Goal: Task Accomplishment & Management: Use online tool/utility

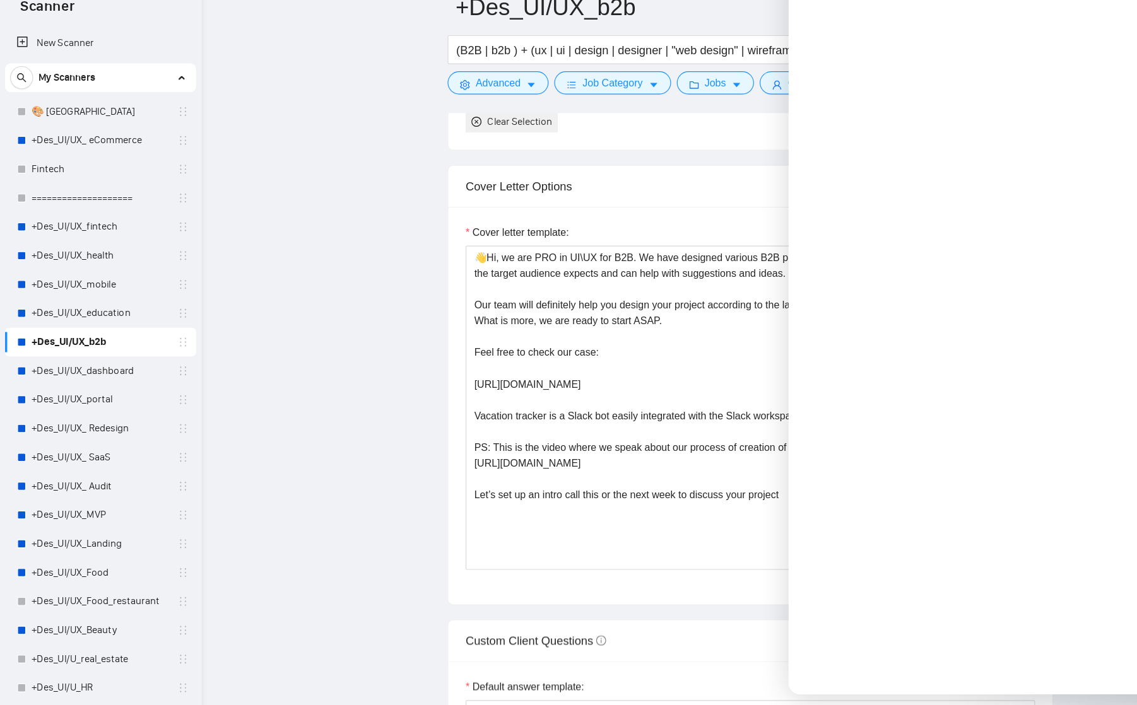
scroll to position [2436, 0]
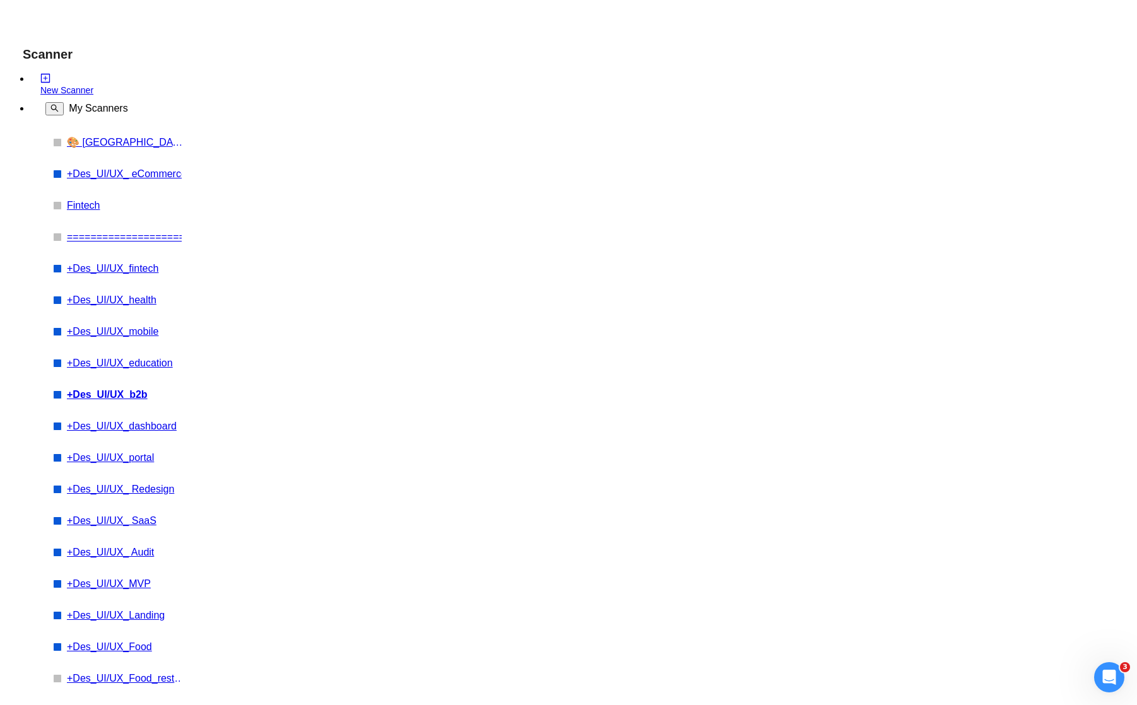
scroll to position [1085, 0]
click at [47, 82] on link "New Scanner" at bounding box center [110, 84] width 141 height 23
paste input "AI Developer"
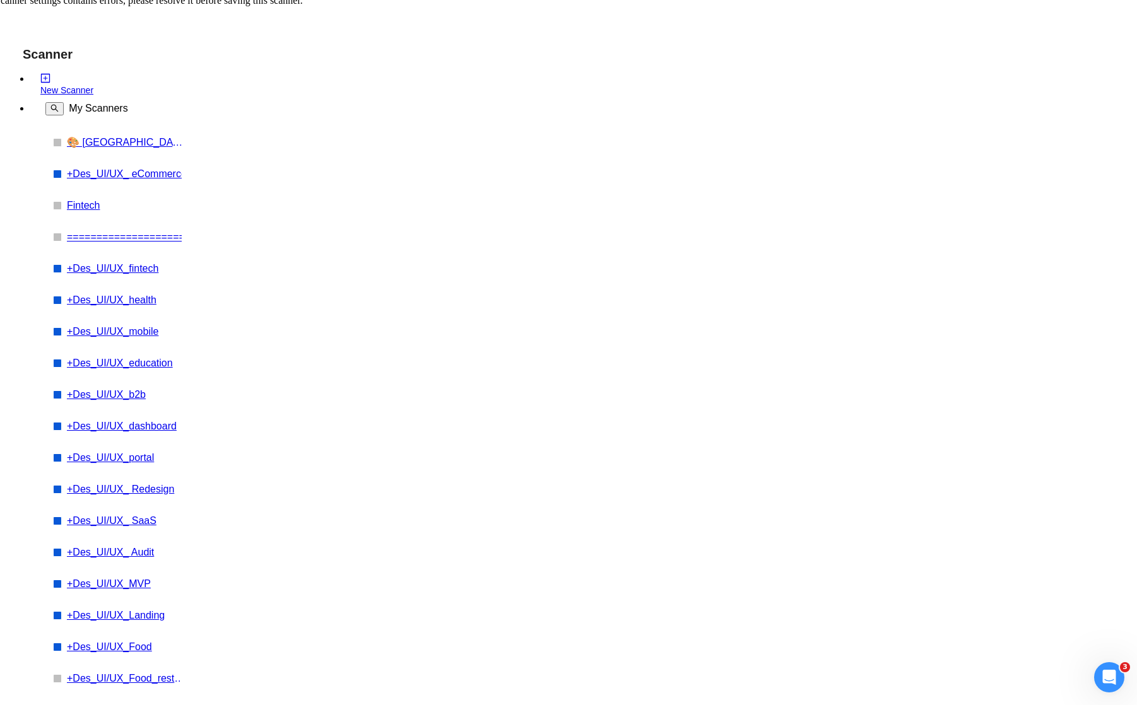
type input "AI Developer"
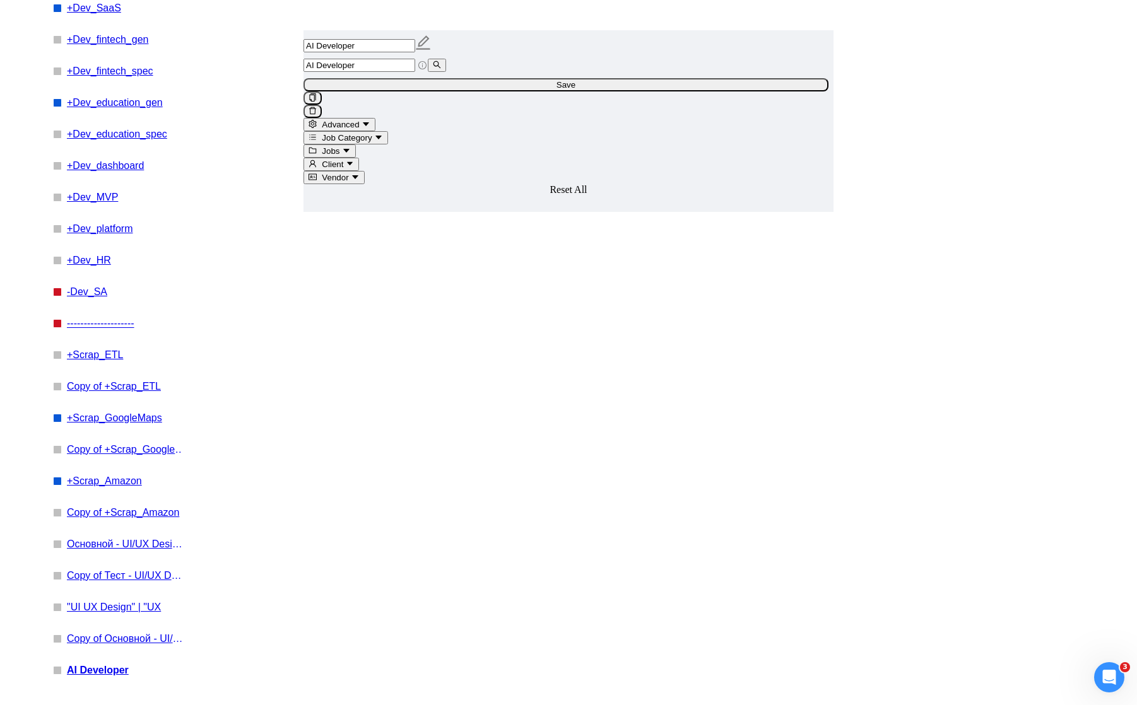
scroll to position [1491, 0]
click at [415, 72] on input "AI Developer" at bounding box center [359, 65] width 112 height 13
paste input "etl pipeline"
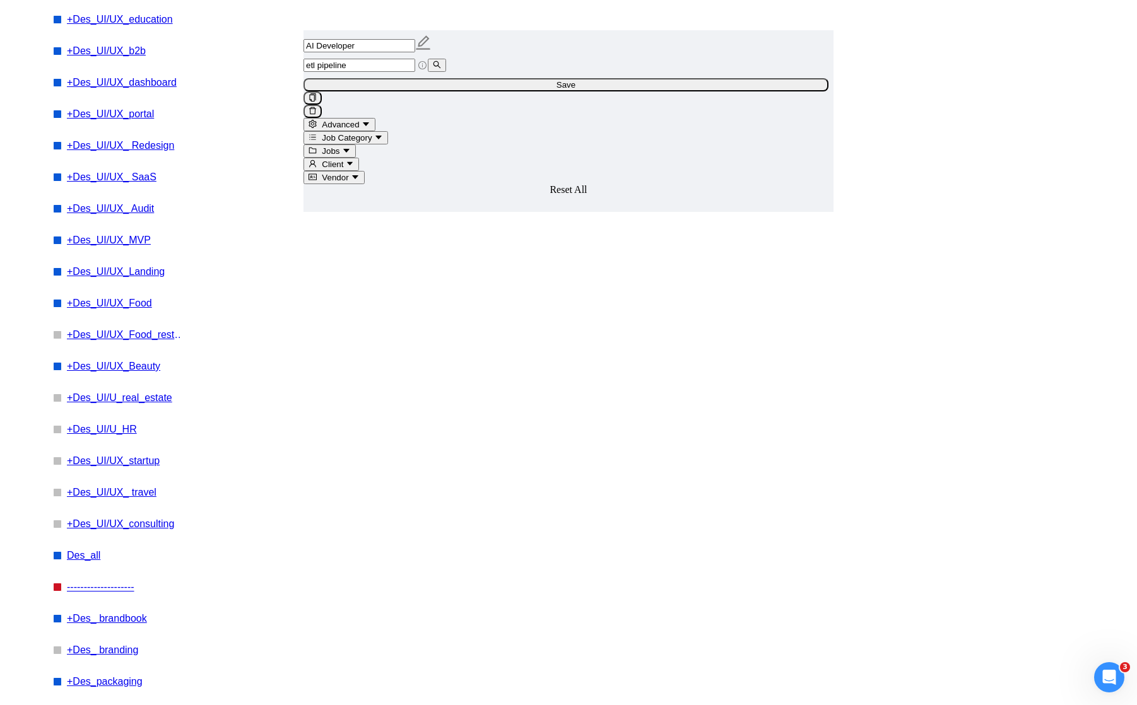
scroll to position [461, 0]
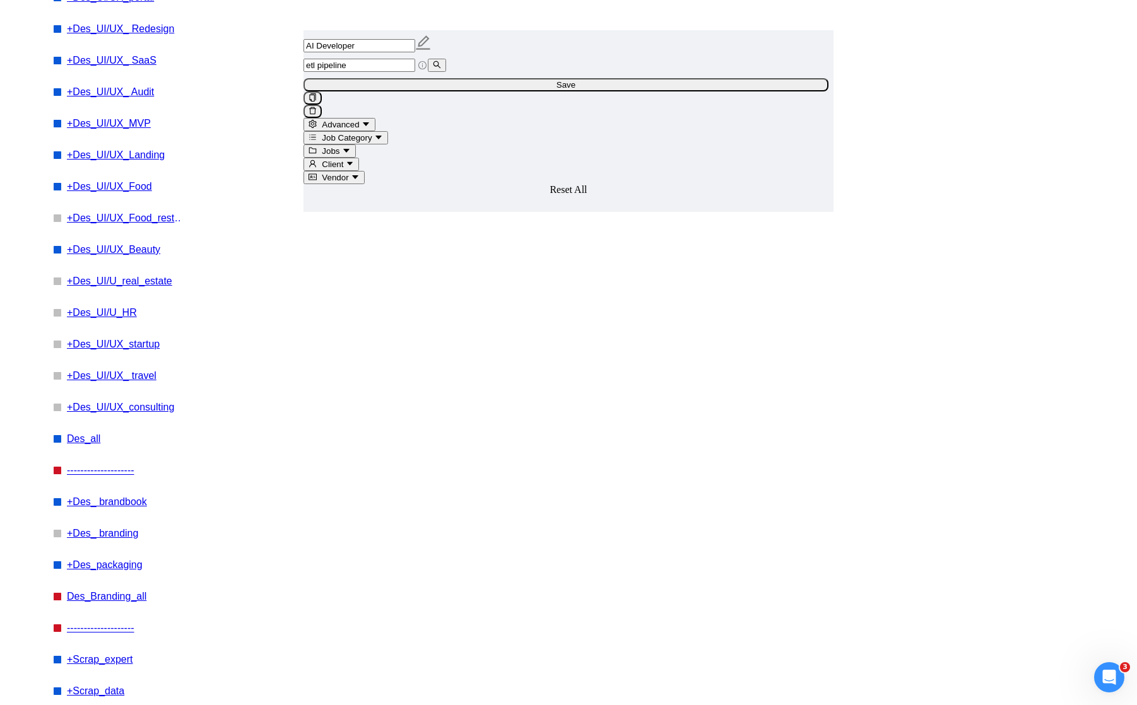
click at [415, 72] on input "etl pipeline" at bounding box center [359, 65] width 112 height 13
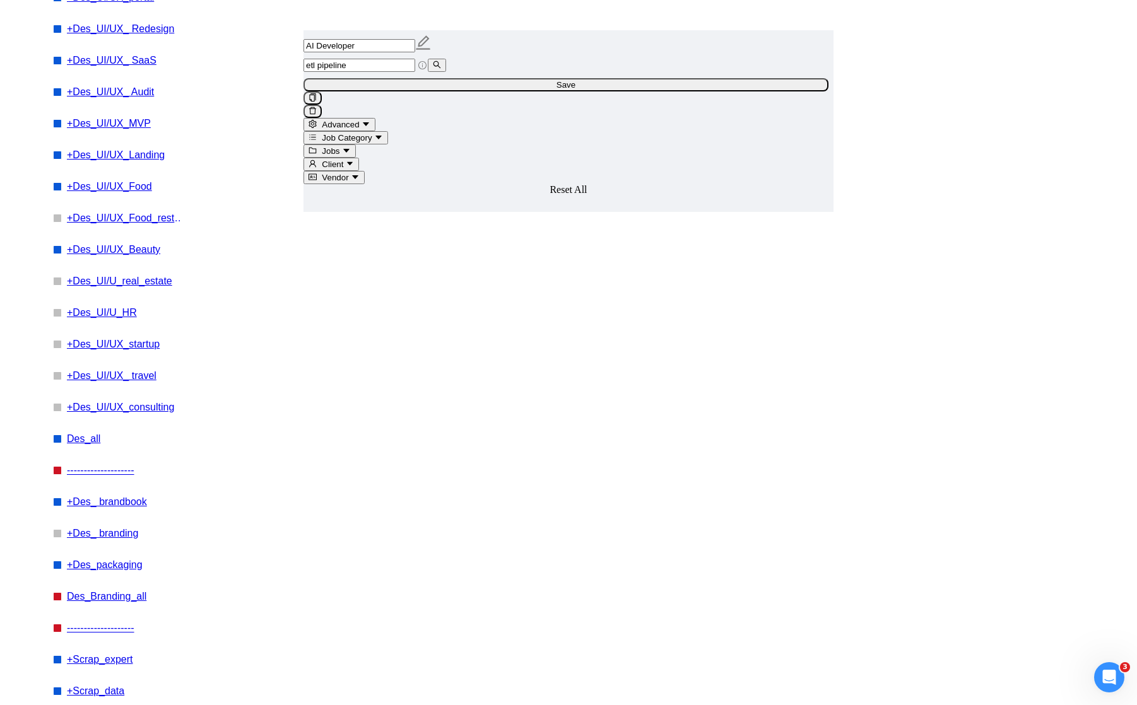
copy div "warehouse"
click at [415, 72] on input "etl pipeline" at bounding box center [359, 65] width 112 height 13
drag, startPoint x: 801, startPoint y: 452, endPoint x: 865, endPoint y: 451, distance: 63.7
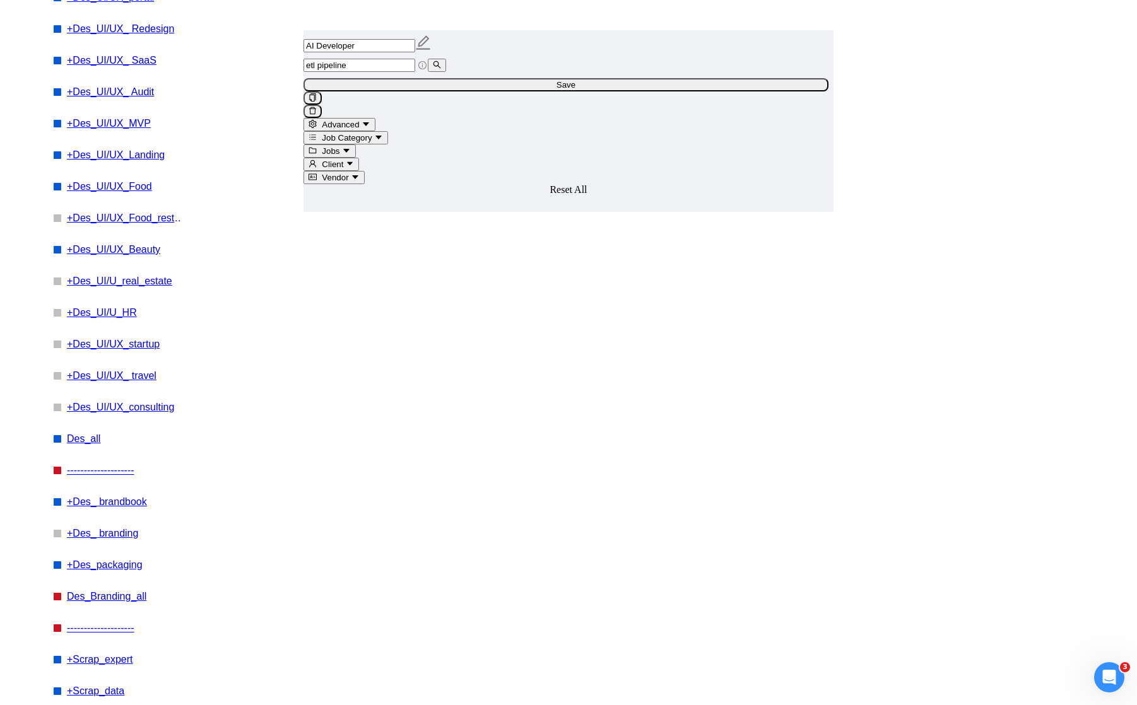
copy div "data warehouse"
click at [415, 72] on input "etl pipeline" at bounding box center [359, 65] width 112 height 13
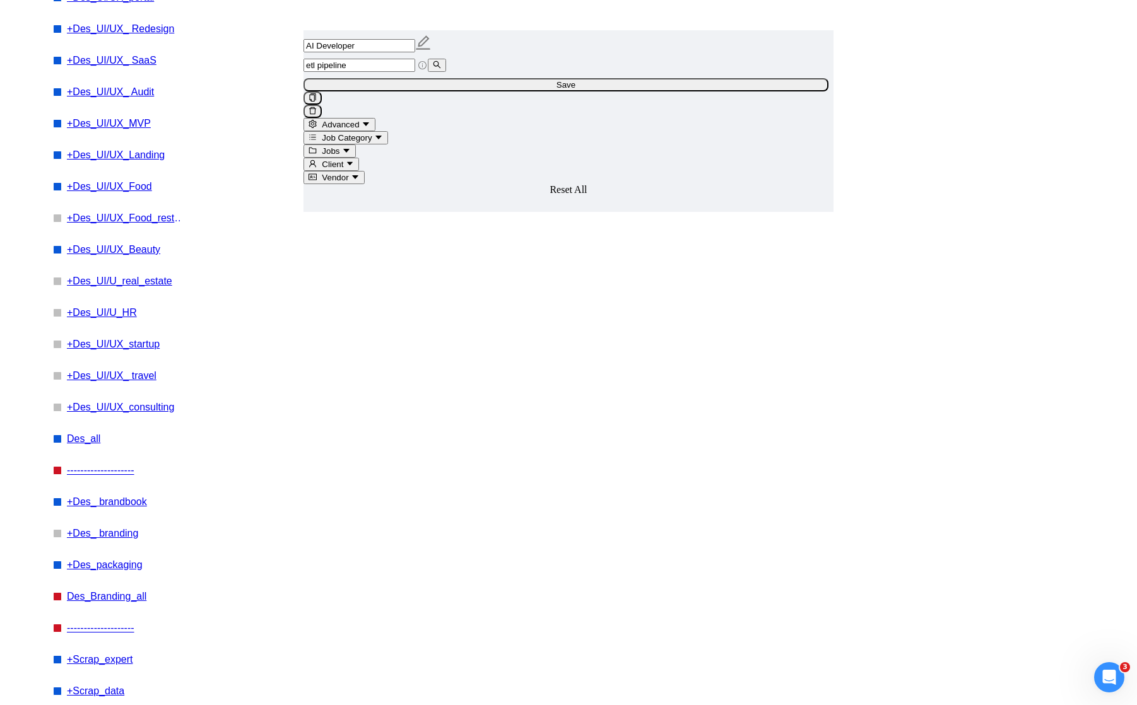
paste input "data warehous"
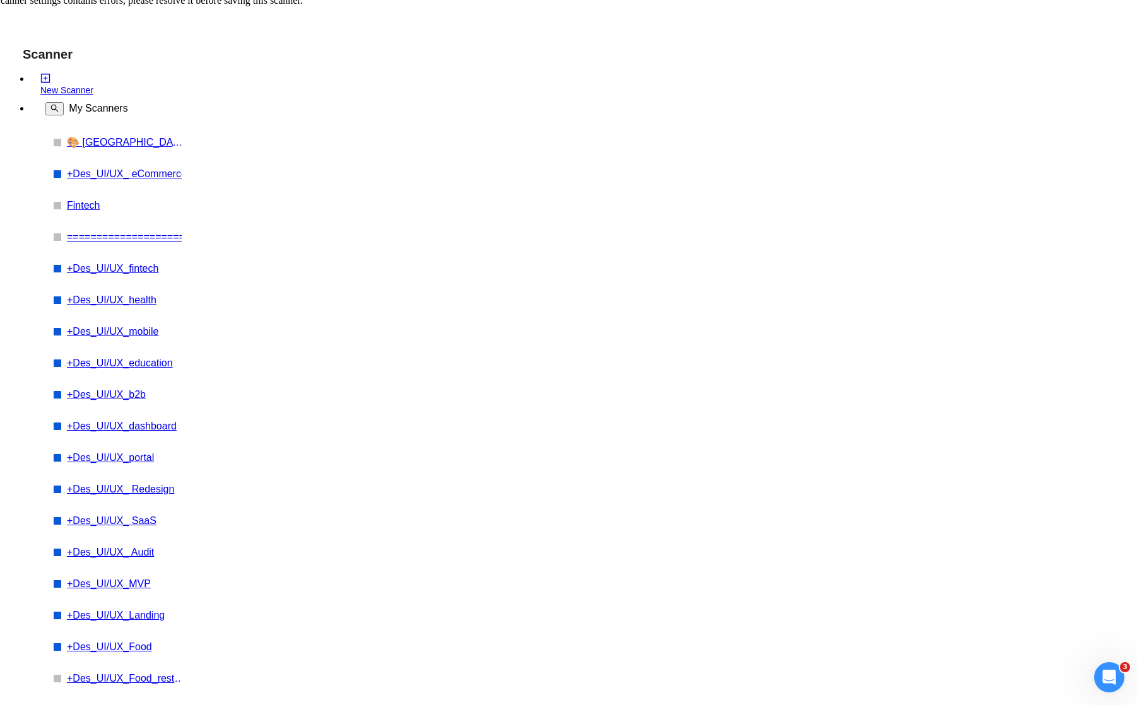
scroll to position [0, 0]
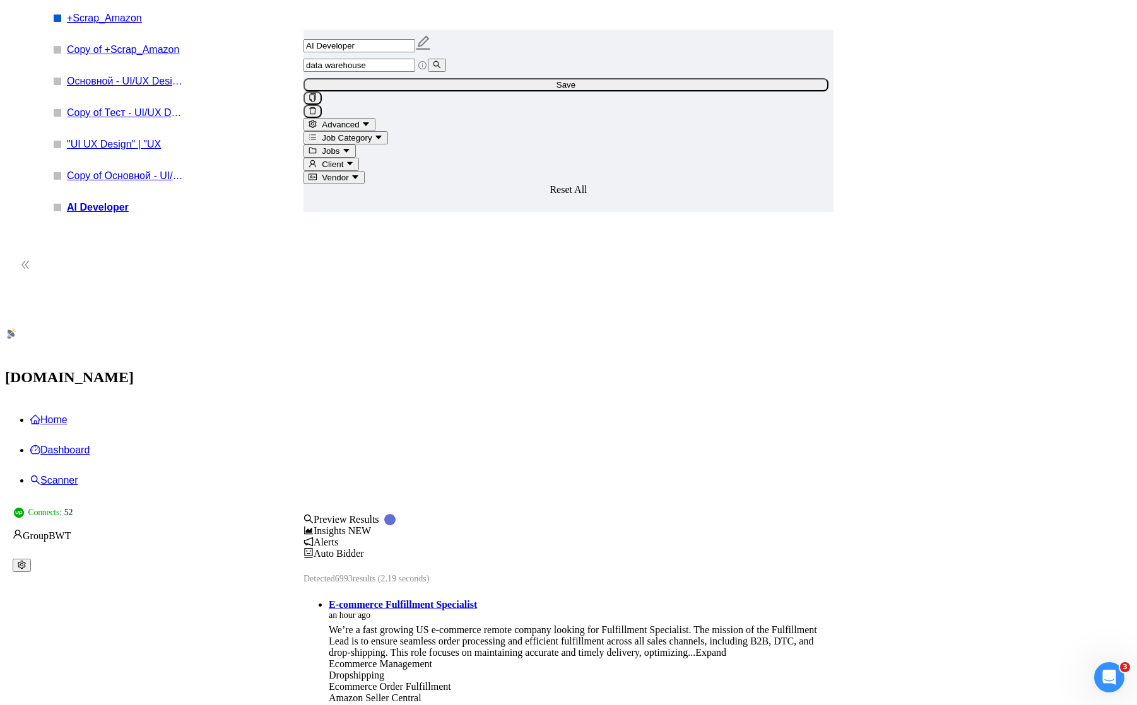
scroll to position [1965, 0]
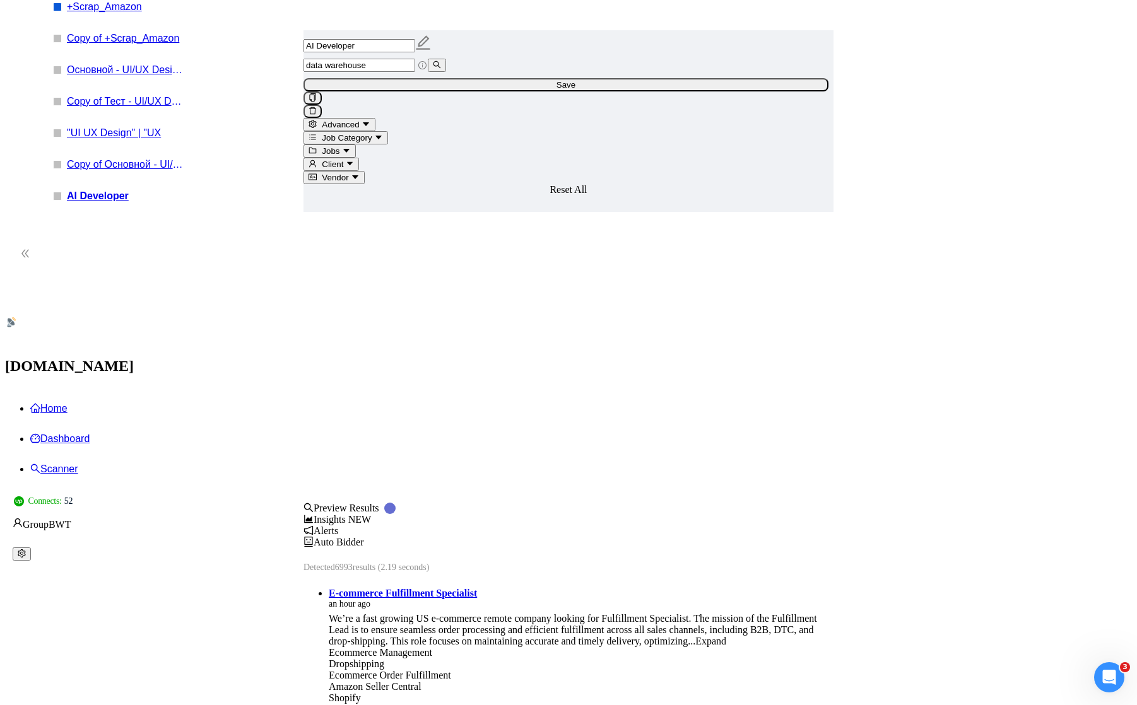
drag, startPoint x: 412, startPoint y: 297, endPoint x: 502, endPoint y: 306, distance: 90.6
copy link "Data Engineer"
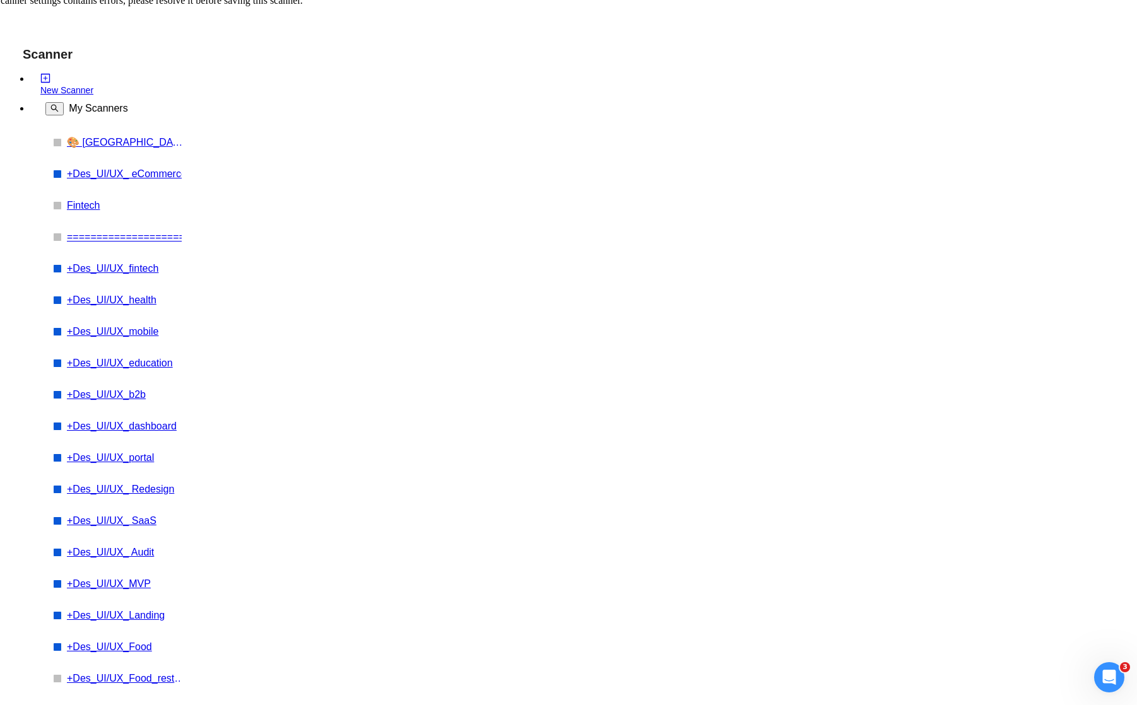
scroll to position [0, 0]
paste input "Data Engineer"
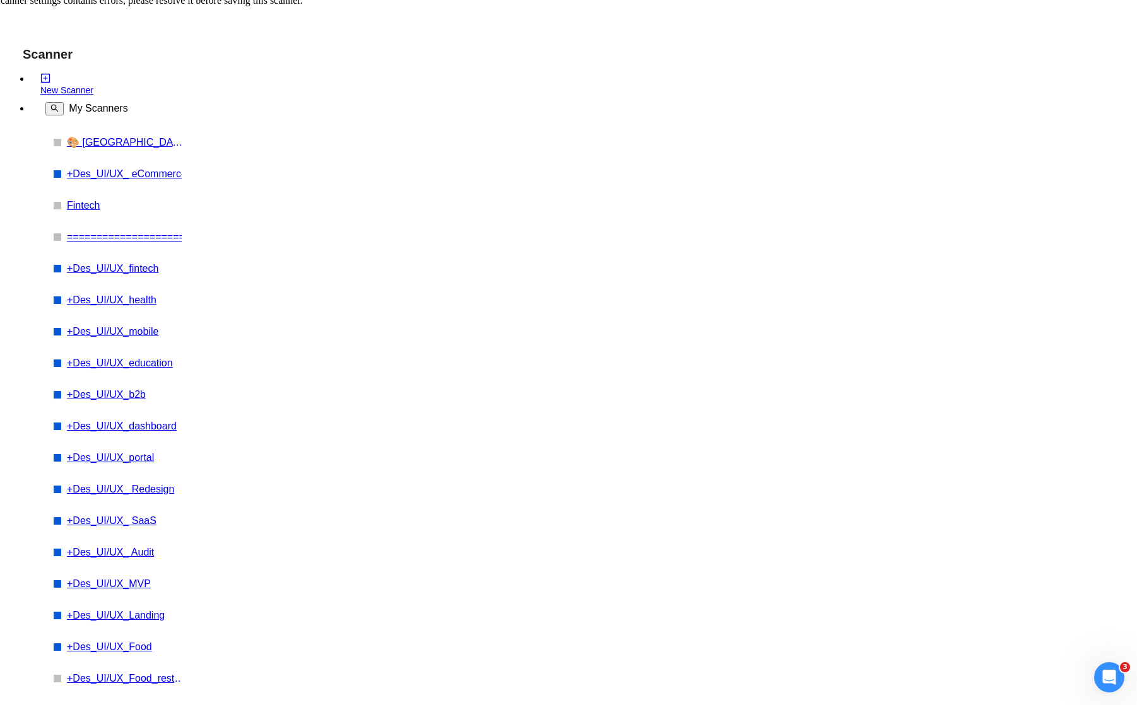
type input "Data Engineer"
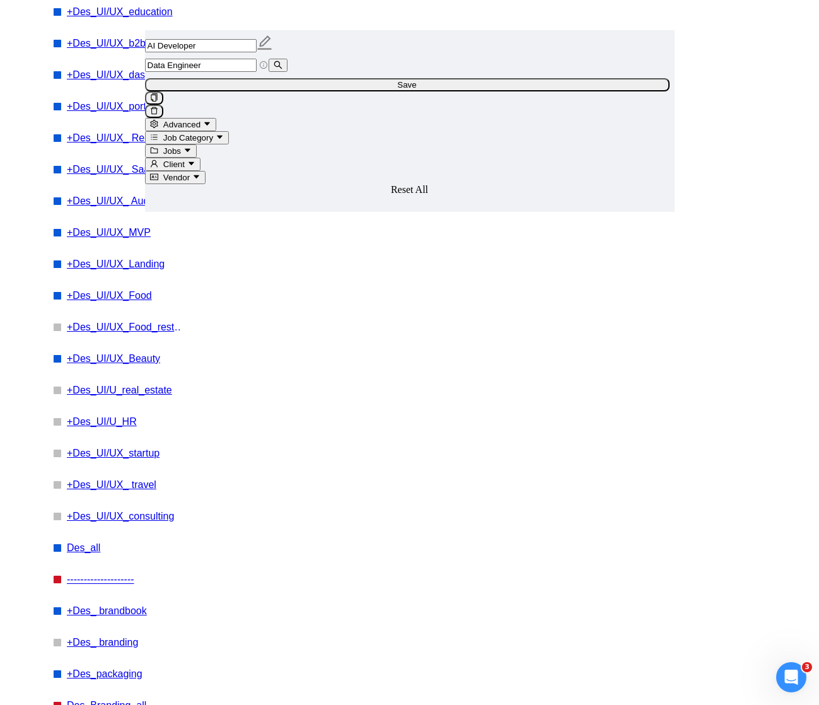
scroll to position [109, 0]
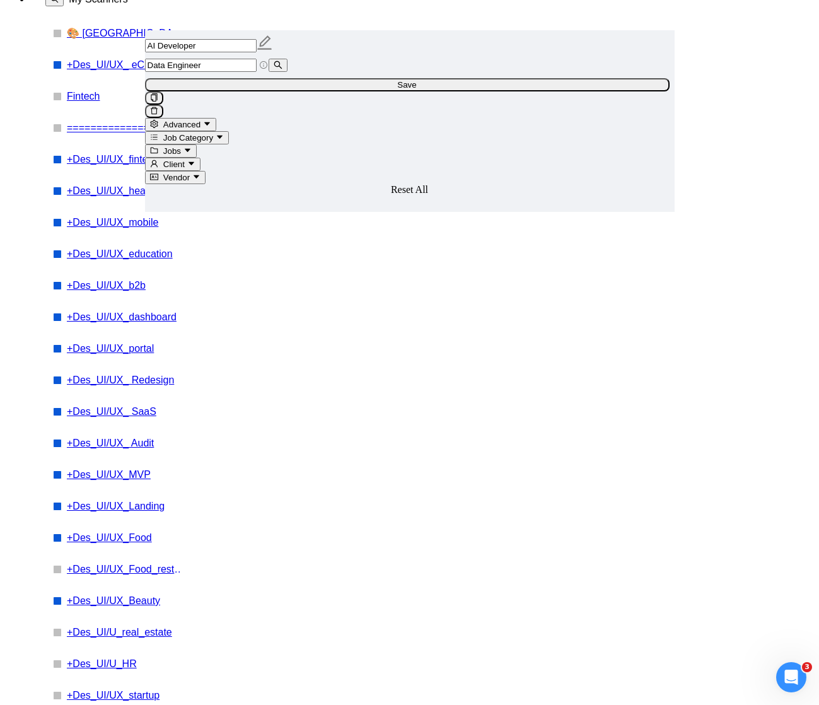
click at [257, 72] on input "Data Engineer" at bounding box center [201, 65] width 112 height 13
